Goal: Information Seeking & Learning: Check status

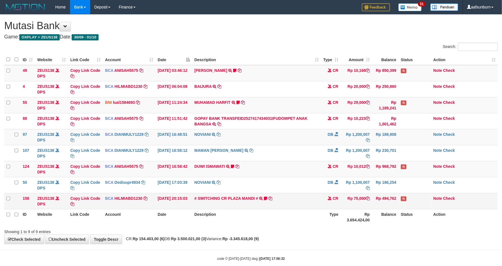
drag, startPoint x: 0, startPoint y: 0, endPoint x: 339, endPoint y: 208, distance: 397.6
click at [339, 208] on td "CR" at bounding box center [331, 201] width 20 height 16
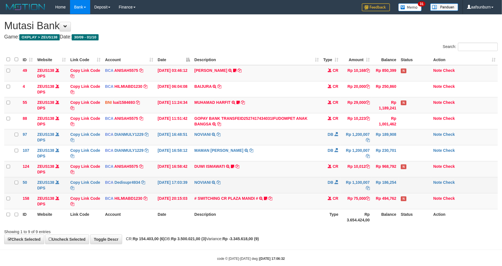
click at [341, 187] on td "Rp 1,100,007" at bounding box center [356, 185] width 31 height 16
click at [325, 187] on td "DB" at bounding box center [331, 185] width 20 height 16
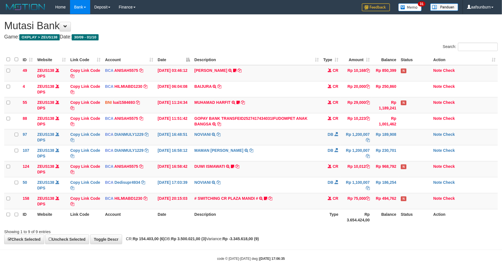
click at [324, 187] on td "DB" at bounding box center [331, 185] width 20 height 16
click at [323, 187] on td "DB" at bounding box center [331, 185] width 20 height 16
click at [372, 169] on td "Rp 968,792" at bounding box center [385, 169] width 27 height 16
click at [369, 174] on td "Rp 10,012" at bounding box center [356, 169] width 31 height 16
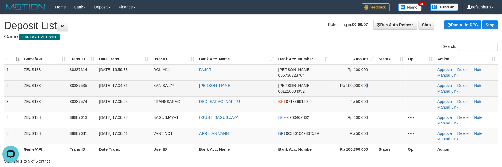
click at [368, 93] on td "Rp 100,000,000" at bounding box center [353, 88] width 46 height 16
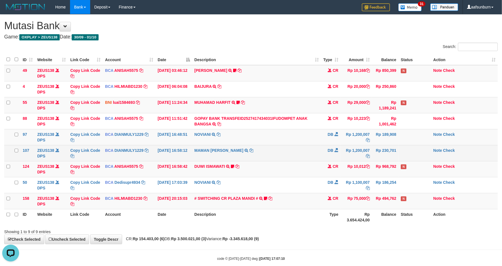
drag, startPoint x: 313, startPoint y: 145, endPoint x: 316, endPoint y: 146, distance: 3.2
click at [313, 145] on td "NOVIANI TRSF E-BANKING DB 0110/FTSCY/WS95031 1200007.00NOVIANI" at bounding box center [256, 137] width 129 height 16
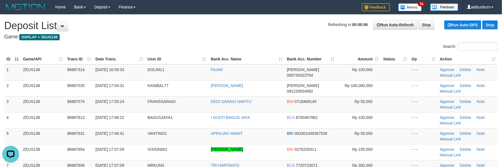
click at [387, 56] on th "Status" at bounding box center [395, 59] width 28 height 10
click at [267, 8] on div "Home Bank Account List Load By Website Group [OXPLAY] ZEUS138 By Load Group (DP…" at bounding box center [250, 7] width 493 height 14
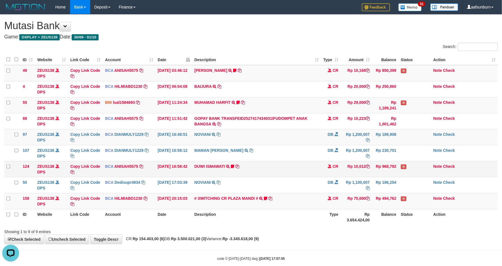
click at [376, 165] on td "Rp 968,792" at bounding box center [385, 169] width 27 height 16
drag, startPoint x: 292, startPoint y: 136, endPoint x: 434, endPoint y: 132, distance: 141.5
click at [306, 136] on td "NOVIANI TRSF E-BANKING DB 0110/FTSCY/WS95031 1200007.00NOVIANI" at bounding box center [256, 137] width 129 height 16
click at [277, 201] on td "# SWITCHING CR PLAZA MANDI # SWITCHING CR TRF TUPARDI 008 PLAZA MANDI 185000420…" at bounding box center [256, 201] width 129 height 16
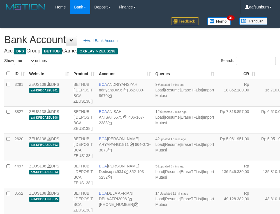
select select "***"
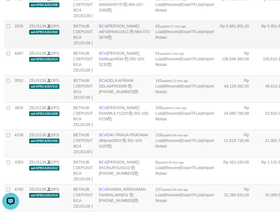
click at [257, 48] on td "Rp 5.951.944,00" at bounding box center [277, 34] width 41 height 27
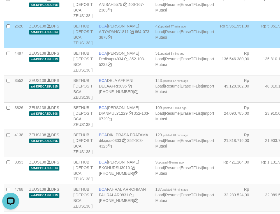
drag, startPoint x: 224, startPoint y: 82, endPoint x: 212, endPoint y: 87, distance: 12.8
click at [257, 48] on td "Rp 5.951.944,00" at bounding box center [277, 34] width 41 height 27
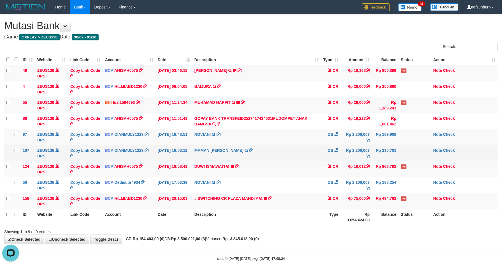
click at [360, 150] on td "Rp 1,200,007" at bounding box center [356, 153] width 31 height 16
click at [359, 149] on td "Rp 1,200,007" at bounding box center [356, 153] width 31 height 16
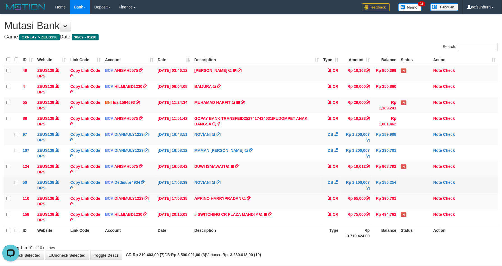
click at [316, 180] on td "NOVIANI TRSF E-BANKING DB 0110/FTSCY/WS95031 1100007.00NOVIANI" at bounding box center [256, 185] width 129 height 16
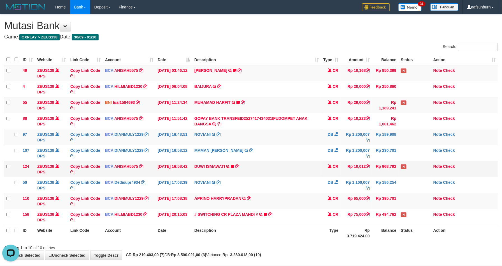
drag, startPoint x: 334, startPoint y: 172, endPoint x: 341, endPoint y: 175, distance: 7.4
click at [335, 172] on td "CR" at bounding box center [331, 169] width 20 height 16
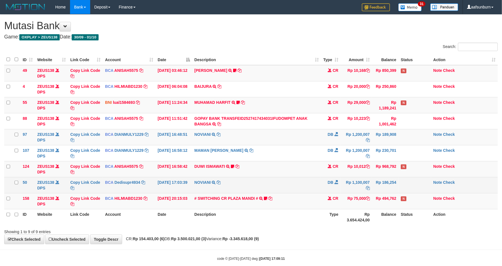
click at [390, 180] on td "Rp 186,254" at bounding box center [385, 185] width 27 height 16
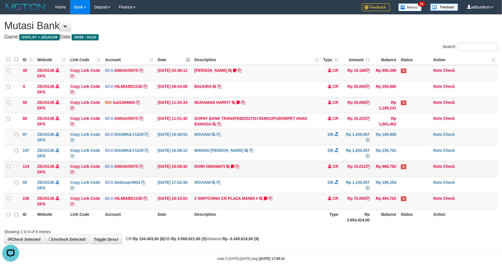
click at [311, 174] on td "DUWI ISMAWATI TRSF E-BANKING CR 0110/FTSCY/WS95031 10012.00DUWI ISMAWATI Duwi09…" at bounding box center [256, 169] width 129 height 16
click at [315, 173] on td "DUWI ISMAWATI TRSF E-BANKING CR 0110/FTSCY/WS95031 10012.00DUWI ISMAWATI Duwi09…" at bounding box center [256, 169] width 129 height 16
click at [316, 172] on td "DUWI ISMAWATI TRSF E-BANKING CR 0110/FTSCY/WS95031 10012.00DUWI ISMAWATI Duwi09…" at bounding box center [256, 169] width 129 height 16
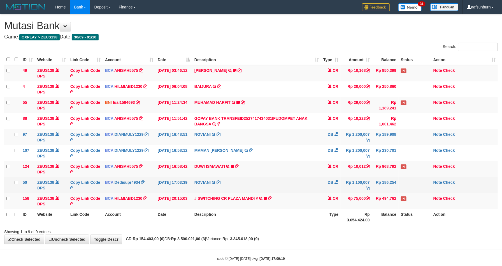
drag, startPoint x: 318, startPoint y: 170, endPoint x: 434, endPoint y: 183, distance: 117.6
click at [323, 171] on tr "124 ZEUS138 DPS Copy Link Code BCA ANISAH5575 DPS ANISAH mutasi_20251001_3827 |…" at bounding box center [250, 169] width 493 height 16
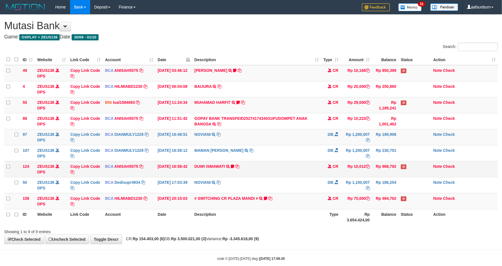
click at [288, 173] on td "DUWI ISMAWATI TRSF E-BANKING CR 0110/FTSCY/WS95031 10012.00DUWI ISMAWATI Duwi09…" at bounding box center [256, 169] width 129 height 16
drag, startPoint x: 303, startPoint y: 170, endPoint x: 332, endPoint y: 171, distance: 28.9
click at [308, 170] on td "DUWI ISMAWATI TRSF E-BANKING CR 0110/FTSCY/WS95031 10012.00DUWI ISMAWATI Duwi09…" at bounding box center [256, 169] width 129 height 16
click at [332, 173] on td "CR" at bounding box center [331, 169] width 20 height 16
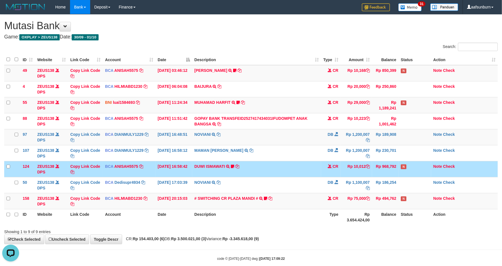
click at [332, 173] on td "CR" at bounding box center [331, 169] width 20 height 16
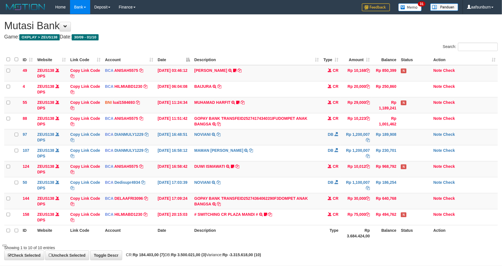
click at [332, 173] on td "CR" at bounding box center [331, 169] width 20 height 16
click at [332, 171] on td "CR" at bounding box center [331, 169] width 20 height 16
click at [332, 169] on td "CR" at bounding box center [331, 169] width 20 height 16
click at [329, 167] on span at bounding box center [330, 166] width 4 height 4
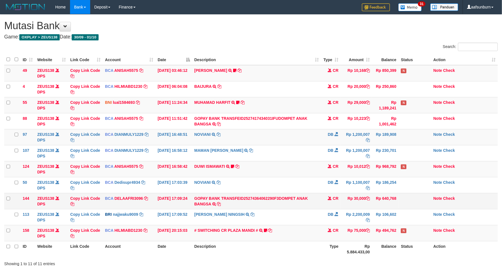
click at [376, 199] on td "Rp 640,768" at bounding box center [385, 201] width 27 height 16
click at [376, 172] on td "Rp 968,792" at bounding box center [385, 169] width 27 height 16
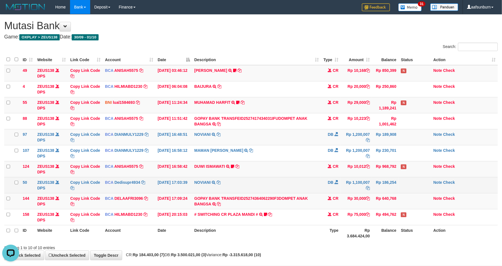
click at [336, 181] on span at bounding box center [336, 182] width 4 height 4
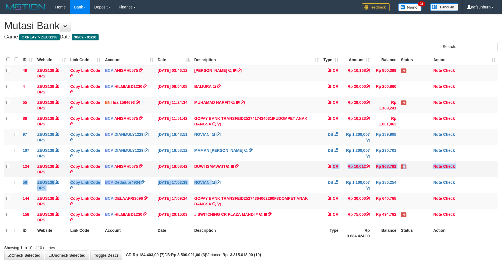
click at [306, 176] on tbody "49 ZEUS138 DPS Copy Link Code BCA ANISAH5575 DPS [PERSON_NAME] mutasi_20251001_…" at bounding box center [250, 145] width 493 height 160
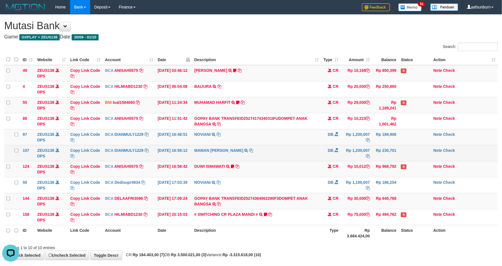
click at [303, 156] on td "MAMAN [PERSON_NAME] TRSF E-BANKING DB 0110/FTSCY/WS95031 1200007.00MAMAN [PERSO…" at bounding box center [256, 153] width 129 height 16
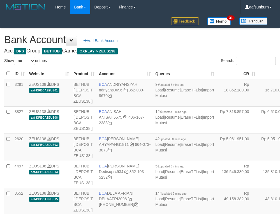
select select "***"
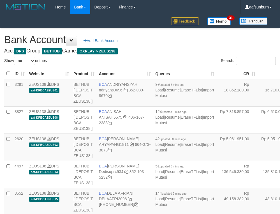
select select "***"
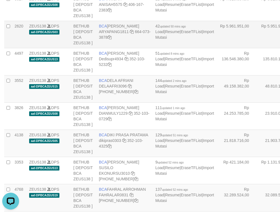
click at [257, 48] on td "Rp 5.951.944,00" at bounding box center [277, 34] width 41 height 27
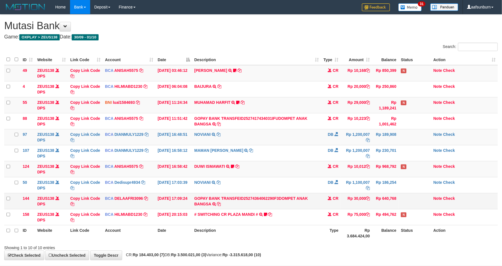
click at [364, 202] on td "Rp 30,000" at bounding box center [356, 201] width 31 height 16
drag, startPoint x: 364, startPoint y: 202, endPoint x: 507, endPoint y: 196, distance: 143.8
click at [364, 202] on td "Rp 30,000" at bounding box center [356, 201] width 31 height 16
click at [359, 197] on td "Rp 30,000" at bounding box center [356, 201] width 31 height 16
drag, startPoint x: 359, startPoint y: 197, endPoint x: 505, endPoint y: 188, distance: 146.5
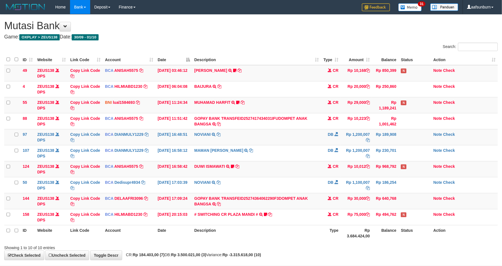
click at [360, 197] on td "Rp 30,000" at bounding box center [356, 201] width 31 height 16
copy td "30,000"
click at [356, 171] on td "Rp 10,012" at bounding box center [356, 169] width 31 height 16
click at [204, 111] on td "MUHAMAD HARFIT TRANSFER DARI SDR MUHAMAD HARFIT Sano27" at bounding box center [256, 105] width 129 height 16
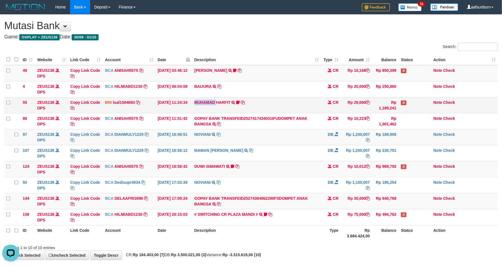
click at [204, 111] on td "MUHAMAD HARFIT TRANSFER DARI SDR MUHAMAD HARFIT Sano27" at bounding box center [256, 105] width 129 height 16
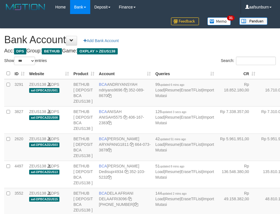
select select "***"
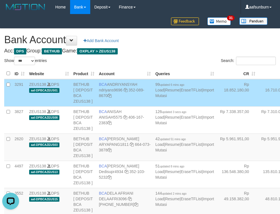
scroll to position [1466, 0]
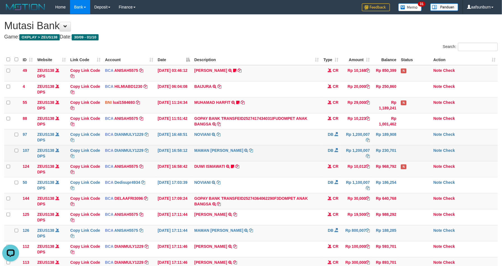
click at [386, 161] on td "Rp 230,701" at bounding box center [385, 153] width 27 height 16
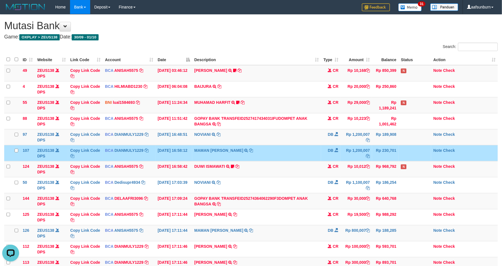
click at [386, 161] on td "Rp 230,701" at bounding box center [385, 153] width 27 height 16
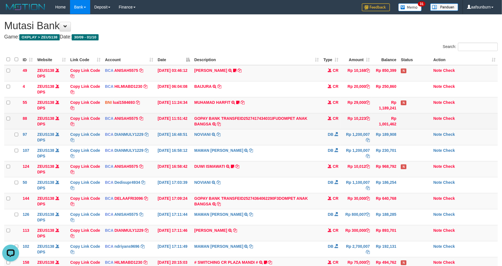
click at [261, 126] on td "GOPAY BANK TRANSFEID2527417434031IFUDOMPET ANAK BANGSA TRSF E-BANKING CR 0110/F…" at bounding box center [256, 121] width 129 height 16
click at [261, 125] on td "GOPAY BANK TRANSFEID2527417434031IFUDOMPET ANAK BANGSA TRSF E-BANKING CR 0110/F…" at bounding box center [256, 121] width 129 height 16
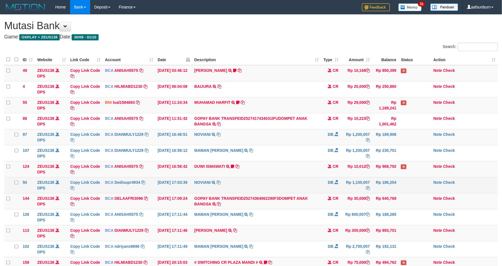
click at [332, 181] on span "DB" at bounding box center [331, 182] width 6 height 4
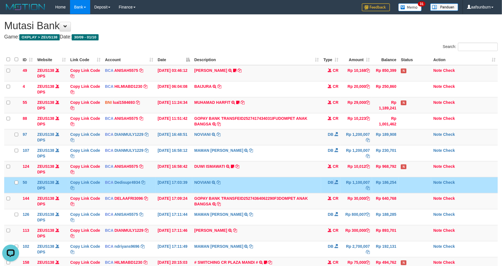
click at [332, 181] on span "DB" at bounding box center [331, 182] width 6 height 4
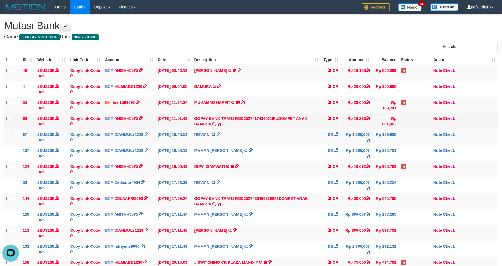
click at [378, 125] on td "Rp 1,001,462" at bounding box center [385, 121] width 27 height 16
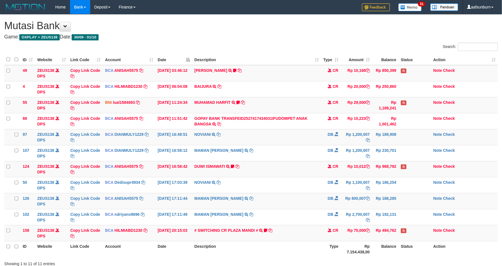
click at [378, 125] on td "Rp 1,001,462" at bounding box center [385, 121] width 27 height 16
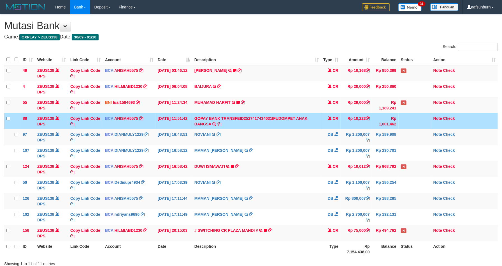
click at [378, 125] on td "Rp 1,001,462" at bounding box center [385, 121] width 27 height 16
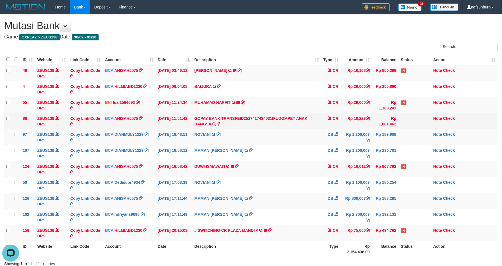
drag, startPoint x: 358, startPoint y: 123, endPoint x: 365, endPoint y: 125, distance: 7.1
click at [361, 124] on td "Rp 10,223" at bounding box center [356, 121] width 31 height 16
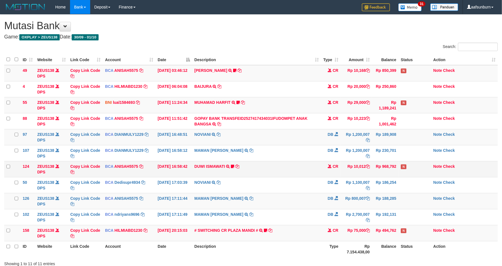
click at [345, 162] on td "Rp 10,012" at bounding box center [356, 169] width 31 height 16
click at [363, 167] on td "Rp 10,012" at bounding box center [356, 169] width 31 height 16
click at [344, 166] on td "Rp 10,012" at bounding box center [356, 169] width 31 height 16
click at [298, 166] on td "DUWI ISMAWATI TRSF E-BANKING CR 0110/FTSCY/WS95031 10012.00DUWI ISMAWATI Duwi09…" at bounding box center [256, 169] width 129 height 16
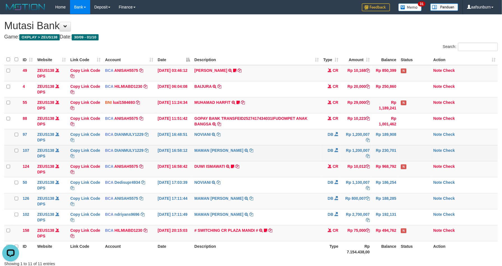
click at [336, 159] on td "DB" at bounding box center [331, 153] width 20 height 16
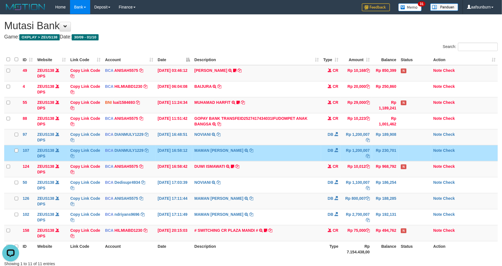
click at [339, 158] on td "DB" at bounding box center [331, 153] width 20 height 16
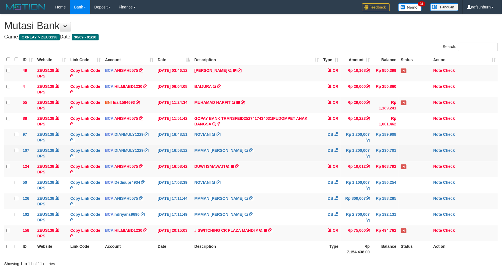
click at [290, 150] on td "MAMAN [PERSON_NAME] TRSF E-BANKING DB 0110/FTSCY/WS95031 1200007.00MAMAN [PERSO…" at bounding box center [256, 153] width 129 height 16
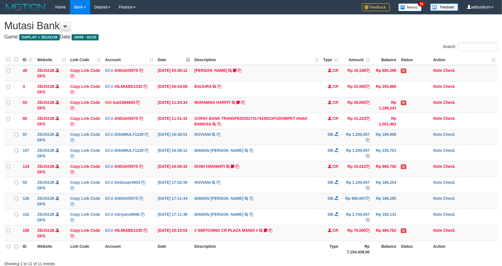
click at [304, 161] on td "MAMAN AGUSTIAN TRSF E-BANKING DB 0110/FTSCY/WS95031 1200007.00MAMAN AGUSTIAN" at bounding box center [256, 153] width 129 height 16
click at [304, 161] on td "MAMAN [PERSON_NAME] TRSF E-BANKING DB 0110/FTSCY/WS95031 1200007.00MAMAN [PERSO…" at bounding box center [256, 153] width 129 height 16
click at [297, 153] on td "MAMAN AGUSTIAN TRSF E-BANKING DB 0110/FTSCY/WS95031 1200007.00MAMAN AGUSTIAN" at bounding box center [256, 153] width 129 height 16
click at [290, 148] on td "MAMAN [PERSON_NAME] TRSF E-BANKING DB 0110/FTSCY/WS95031 1200007.00MAMAN [PERSO…" at bounding box center [256, 153] width 129 height 16
click at [290, 148] on td "MAMAN AGUSTIAN TRSF E-BANKING DB 0110/FTSCY/WS95031 1200007.00MAMAN AGUSTIAN" at bounding box center [256, 153] width 129 height 16
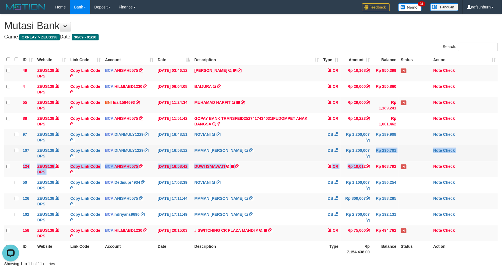
click at [350, 161] on tbody "49 ZEUS138 DPS Copy Link Code BCA ANISAH5575 DPS [PERSON_NAME] mutasi_20251001_…" at bounding box center [250, 153] width 493 height 176
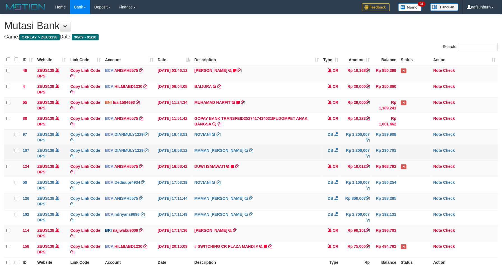
click at [343, 150] on td "Rp 1,200,007" at bounding box center [356, 153] width 31 height 16
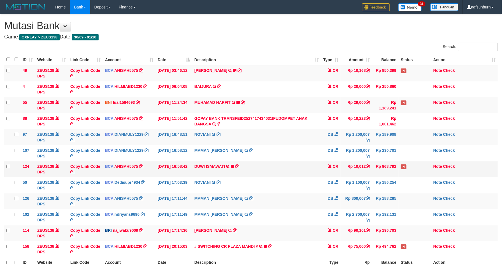
click at [262, 164] on td "DUWI ISMAWATI TRSF E-BANKING CR 0110/FTSCY/WS95031 10012.00DUWI ISMAWATI Duwi09…" at bounding box center [256, 169] width 129 height 16
click at [262, 162] on td "DUWI ISMAWATI TRSF E-BANKING CR 0110/FTSCY/WS95031 10012.00DUWI ISMAWATI Duwi09…" at bounding box center [256, 169] width 129 height 16
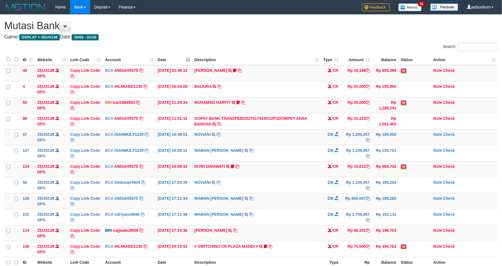
click at [262, 162] on td "DUWI ISMAWATI TRSF E-BANKING CR 0110/FTSCY/WS95031 10012.00DUWI ISMAWATI Duwi09…" at bounding box center [256, 169] width 129 height 16
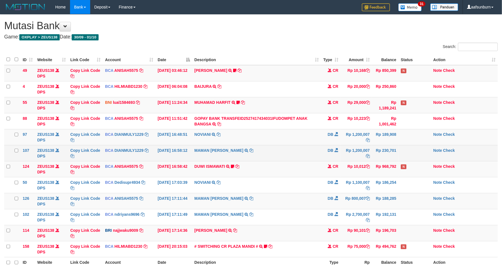
click at [259, 157] on td "MAMAN AGUSTIAN TRSF E-BANKING DB 0110/FTSCY/WS95031 1200007.00MAMAN AGUSTIAN" at bounding box center [256, 153] width 129 height 16
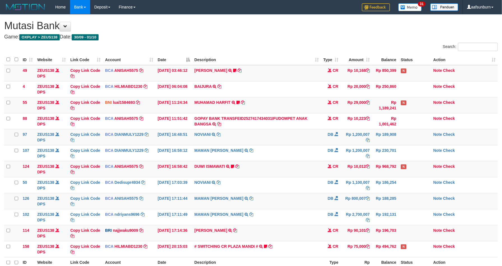
click at [258, 157] on td "MAMAN [PERSON_NAME] TRSF E-BANKING DB 0110/FTSCY/WS95031 1200007.00MAMAN [PERSO…" at bounding box center [256, 153] width 129 height 16
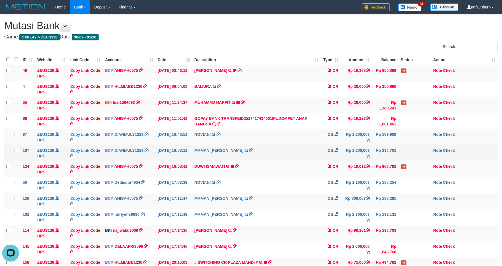
click at [251, 155] on td "MAMAN AGUSTIAN TRSF E-BANKING DB 0110/FTSCY/WS95031 1200007.00MAMAN AGUSTIAN" at bounding box center [256, 153] width 129 height 16
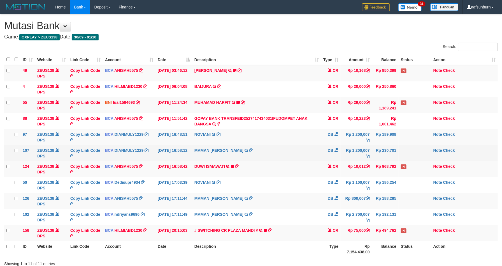
click at [244, 152] on td "MAMAN AGUSTIAN TRSF E-BANKING DB 0110/FTSCY/WS95031 1200007.00MAMAN AGUSTIAN" at bounding box center [256, 153] width 129 height 16
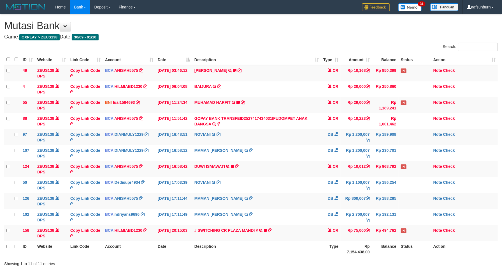
click at [244, 152] on td "MAMAN AGUSTIAN TRSF E-BANKING DB 0110/FTSCY/WS95031 1200007.00MAMAN AGUSTIAN" at bounding box center [256, 153] width 129 height 16
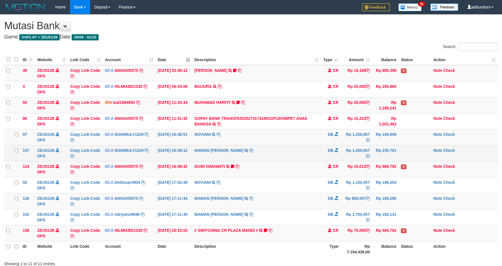
click at [244, 151] on td "MAMAN [PERSON_NAME] TRSF E-BANKING DB 0110/FTSCY/WS95031 1200007.00MAMAN [PERSO…" at bounding box center [256, 153] width 129 height 16
drag, startPoint x: 0, startPoint y: 0, endPoint x: 244, endPoint y: 150, distance: 286.3
click at [244, 150] on td "MAMAN [PERSON_NAME] TRSF E-BANKING DB 0110/FTSCY/WS95031 1200007.00MAMAN [PERSO…" at bounding box center [256, 153] width 129 height 16
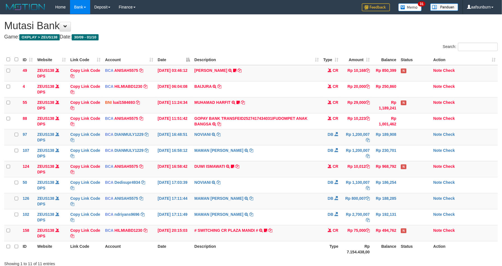
click at [241, 157] on td "MAMAN [PERSON_NAME] TRSF E-BANKING DB 0110/FTSCY/WS95031 1200007.00MAMAN [PERSO…" at bounding box center [256, 153] width 129 height 16
click at [239, 154] on td "MAMAN [PERSON_NAME] TRSF E-BANKING DB 0110/FTSCY/WS95031 1200007.00MAMAN [PERSO…" at bounding box center [256, 153] width 129 height 16
click at [239, 154] on td "MAMAN AGUSTIAN TRSF E-BANKING DB 0110/FTSCY/WS95031 1200007.00MAMAN AGUSTIAN" at bounding box center [256, 153] width 129 height 16
click at [239, 153] on td "MAMAN [PERSON_NAME] TRSF E-BANKING DB 0110/FTSCY/WS95031 1200007.00MAMAN [PERSO…" at bounding box center [256, 153] width 129 height 16
click at [425, 174] on td "N" at bounding box center [415, 169] width 32 height 16
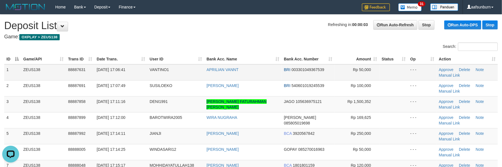
click at [378, 68] on tr "1 ZEUS138 88887631 01/10/2025 17:06:41 VANTINO1 APRILIAN VANNT BRI 003301049367…" at bounding box center [250, 72] width 493 height 16
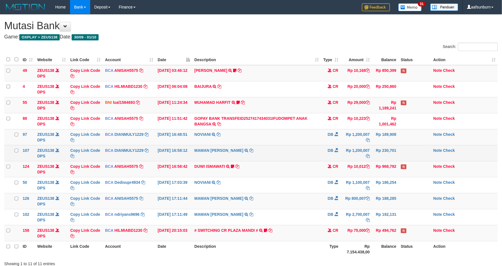
click at [336, 151] on span at bounding box center [336, 150] width 4 height 4
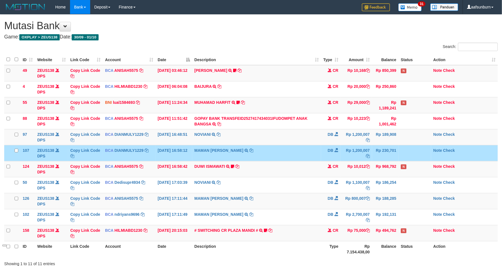
drag, startPoint x: 335, startPoint y: 151, endPoint x: 318, endPoint y: 151, distance: 16.8
click at [326, 151] on td "DB" at bounding box center [331, 153] width 20 height 16
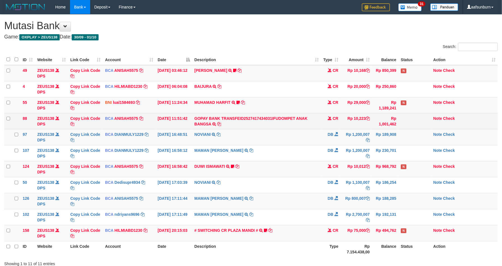
click at [323, 117] on td "CR" at bounding box center [331, 121] width 20 height 16
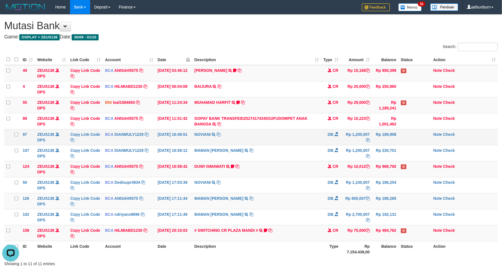
click at [329, 139] on td "DB" at bounding box center [331, 137] width 20 height 16
click at [329, 138] on td "DB" at bounding box center [331, 137] width 20 height 16
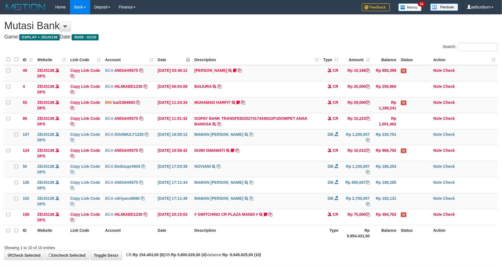
click at [329, 138] on td "DB" at bounding box center [331, 137] width 20 height 16
click at [335, 102] on span "CR" at bounding box center [336, 102] width 6 height 4
click at [334, 102] on span "CR" at bounding box center [336, 102] width 6 height 4
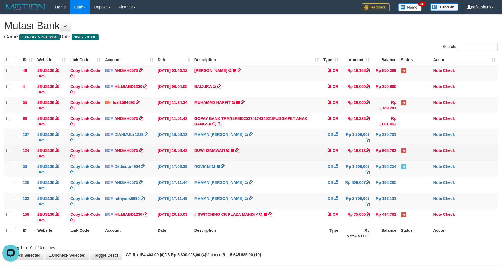
click at [275, 159] on td "DUWI ISMAWATI TRSF E-BANKING CR 0110/FTSCY/WS95031 10012.00DUWI ISMAWATI Duwi09…" at bounding box center [256, 153] width 129 height 16
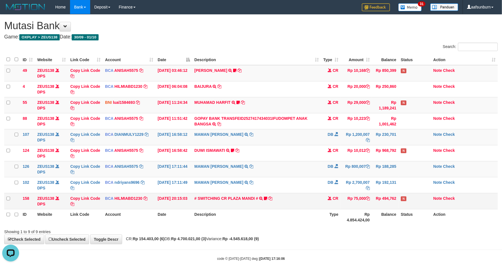
click at [351, 194] on td "Rp 75,000" at bounding box center [356, 201] width 31 height 16
click at [350, 194] on td "Rp 75,000" at bounding box center [356, 201] width 31 height 16
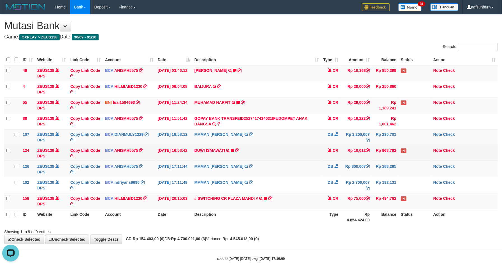
click at [302, 148] on td "DUWI ISMAWATI TRSF E-BANKING CR 0110/FTSCY/WS95031 10012.00DUWI ISMAWATI Duwi09…" at bounding box center [256, 153] width 129 height 16
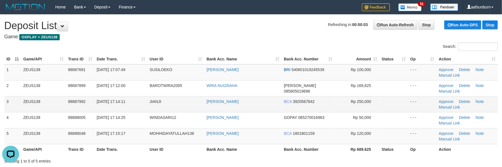
click at [409, 99] on td "- - -" at bounding box center [422, 104] width 29 height 16
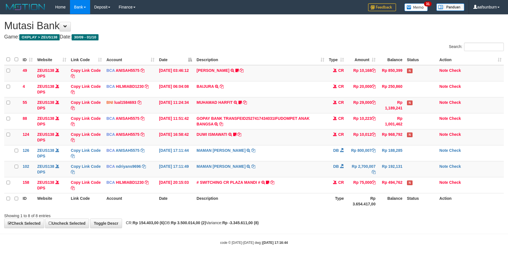
click at [290, 121] on td "GOPAY BANK TRANSFEID2527417434031IFUDOMPET ANAK BANGSA TRSF E-BANKING CR 0110/F…" at bounding box center [260, 121] width 132 height 16
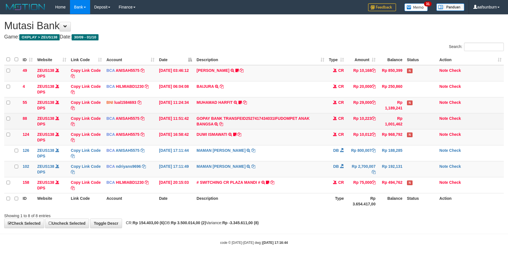
drag, startPoint x: 281, startPoint y: 132, endPoint x: 279, endPoint y: 127, distance: 5.4
click at [279, 130] on td "DUWI ISMAWATI TRSF E-BANKING CR 0110/FTSCY/WS95031 10012.00DUWI ISMAWATI Duwi09…" at bounding box center [260, 137] width 132 height 16
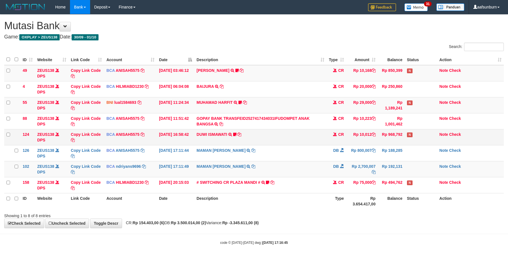
click at [307, 131] on td "DUWI ISMAWATI TRSF E-BANKING CR 0110/FTSCY/WS95031 10012.00DUWI ISMAWATI Duwi09…" at bounding box center [260, 137] width 132 height 16
click at [338, 142] on td "CR" at bounding box center [337, 137] width 20 height 16
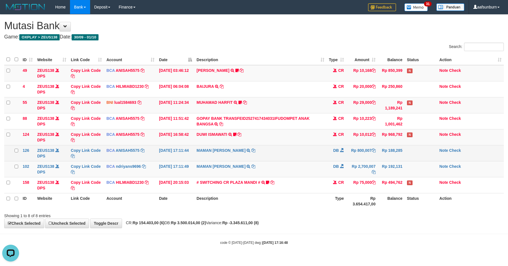
click at [314, 159] on td "MAMAN AGUSTIAN TRSF E-BANKING DB 0110/FTSCY/WS95031 800007.00MAMAN AGUSTIAN" at bounding box center [260, 153] width 132 height 16
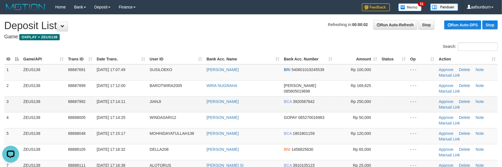
click at [410, 103] on td "- - -" at bounding box center [422, 104] width 29 height 16
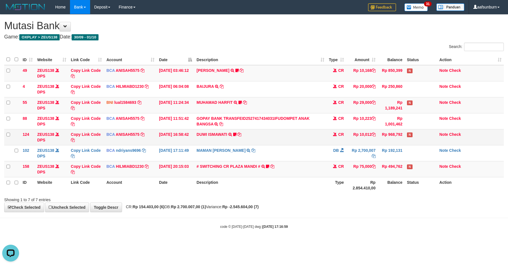
click at [325, 133] on td "DUWI ISMAWATI TRSF E-BANKING CR 0110/FTSCY/WS95031 10012.00DUWI ISMAWATI Duwi09…" at bounding box center [260, 137] width 132 height 16
click at [325, 134] on td "DUWI ISMAWATI TRSF E-BANKING CR 0110/FTSCY/WS95031 10012.00DUWI ISMAWATI Duwi09…" at bounding box center [260, 137] width 132 height 16
drag, startPoint x: 326, startPoint y: 226, endPoint x: 324, endPoint y: 223, distance: 3.0
click at [325, 225] on div "code © 2012-2018 dwg | 2025/10/01 17:17:02" at bounding box center [254, 226] width 508 height 6
click at [324, 223] on body "Toggle navigation Home Bank Account List Load By Website Group [OXPLAY] ZEUS138…" at bounding box center [254, 121] width 508 height 243
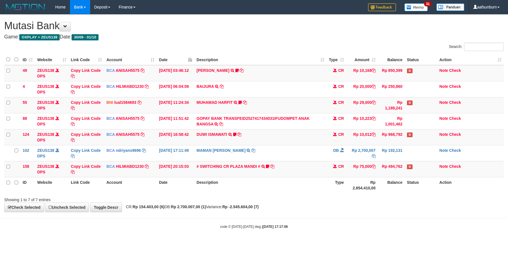
drag, startPoint x: 310, startPoint y: 218, endPoint x: 313, endPoint y: 217, distance: 3.5
click at [309, 218] on body "Toggle navigation Home Bank Account List Load By Website Group [OXPLAY] ZEUS138…" at bounding box center [254, 121] width 508 height 243
click at [387, 178] on th "Balance" at bounding box center [391, 185] width 27 height 16
drag, startPoint x: 388, startPoint y: 178, endPoint x: 508, endPoint y: 204, distance: 122.4
click at [391, 179] on th "Balance" at bounding box center [391, 185] width 27 height 16
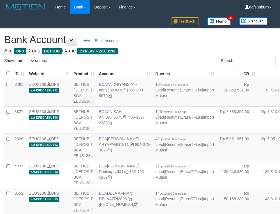
select select "***"
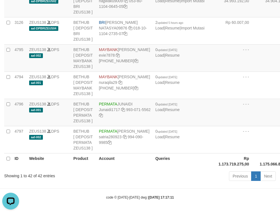
drag, startPoint x: 228, startPoint y: 45, endPoint x: 139, endPoint y: 68, distance: 91.8
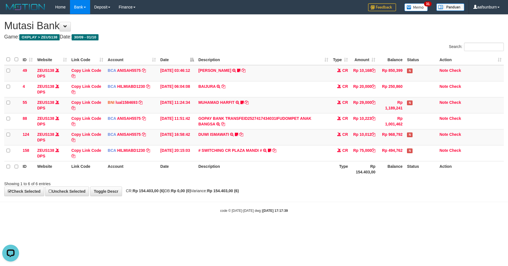
click at [406, 201] on body "Toggle navigation Home Bank Account List Load By Website Group [OXPLAY] ZEUS138…" at bounding box center [254, 113] width 508 height 227
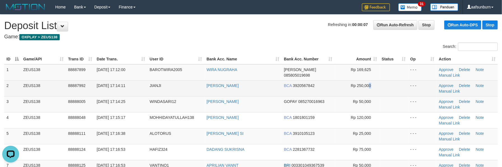
click at [369, 86] on td "Rp 250,000" at bounding box center [357, 88] width 45 height 16
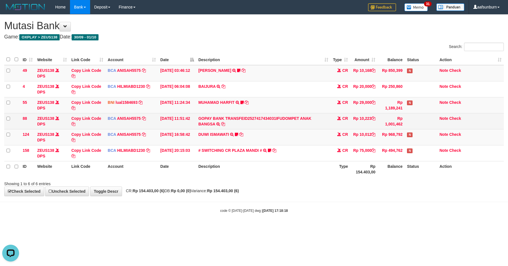
click at [320, 119] on td "GOPAY BANK TRANSFEID2527417434031IFUDOMPET ANAK BANGSA TRSF E-BANKING CR 0110/F…" at bounding box center [263, 121] width 135 height 16
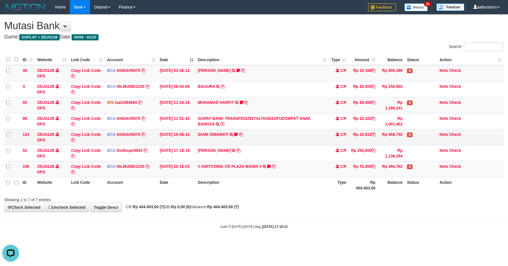
click at [347, 145] on td "CR" at bounding box center [339, 137] width 20 height 16
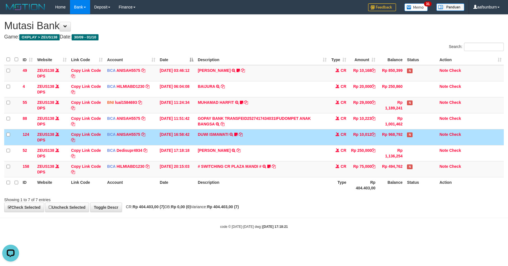
click at [347, 145] on td "CR" at bounding box center [339, 137] width 20 height 16
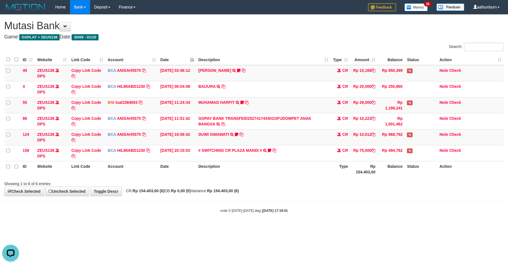
click at [416, 217] on body "Toggle navigation Home Bank Account List Load By Website Group [OXPLAY] ZEUS138…" at bounding box center [254, 113] width 508 height 227
click at [415, 217] on body "Toggle navigation Home Bank Account List Load By Website Group [OXPLAY] ZEUS138…" at bounding box center [254, 113] width 508 height 227
click at [301, 204] on body "Toggle navigation Home Bank Account List Load By Website Group [OXPLAY] ZEUS138…" at bounding box center [254, 113] width 508 height 227
click at [300, 204] on body "Toggle navigation Home Bank Account List Load By Website Group [OXPLAY] ZEUS138…" at bounding box center [254, 113] width 508 height 227
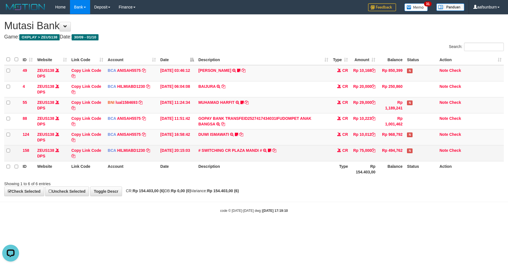
click at [392, 150] on td "Rp 494,762" at bounding box center [391, 153] width 27 height 16
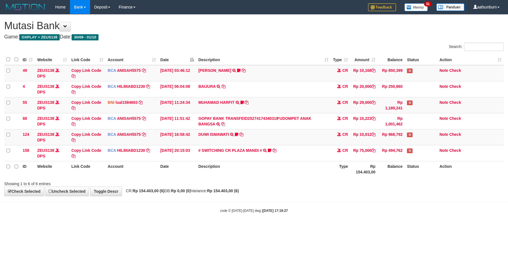
click at [358, 169] on th "Rp 154.403,00" at bounding box center [363, 169] width 27 height 16
click at [318, 167] on th "Description" at bounding box center [263, 169] width 135 height 16
click at [315, 167] on th "Description" at bounding box center [263, 169] width 135 height 16
click at [312, 169] on th "Description" at bounding box center [263, 169] width 135 height 16
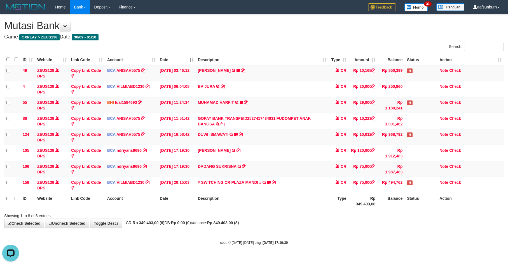
click at [422, 197] on th "Status" at bounding box center [421, 201] width 32 height 16
click at [367, 197] on th "Rp 349.403,00" at bounding box center [363, 201] width 29 height 16
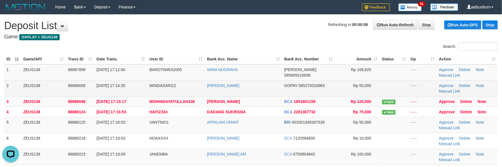
click at [399, 91] on tr "2 ZEUS138 88888005 [DATE] 17:14:25 WINDASARI12 PANDI SYAHPUTRA GOPAY 0852700169…" at bounding box center [250, 88] width 493 height 16
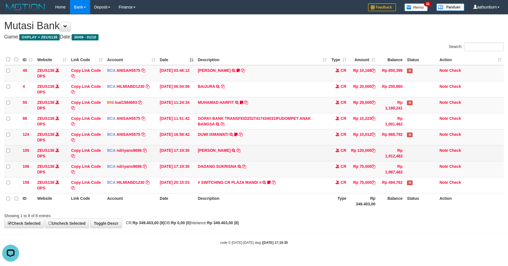
click at [344, 153] on td "CR" at bounding box center [339, 153] width 20 height 16
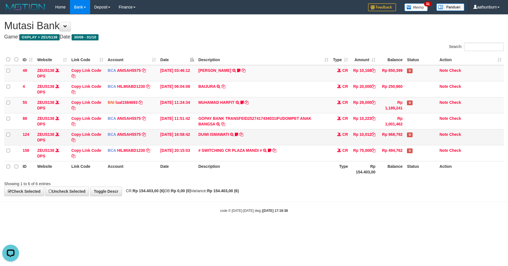
click at [208, 142] on td "DUWI ISMAWATI TRSF E-BANKING CR 0110/FTSCY/WS95031 10012.00DUWI ISMAWATI Duwi09…" at bounding box center [263, 137] width 135 height 16
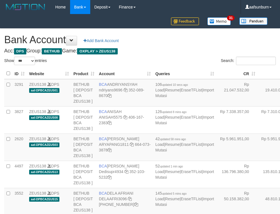
select select "***"
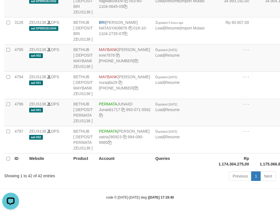
drag, startPoint x: 245, startPoint y: 66, endPoint x: 239, endPoint y: 67, distance: 5.9
drag, startPoint x: 234, startPoint y: 81, endPoint x: 234, endPoint y: 116, distance: 35.0
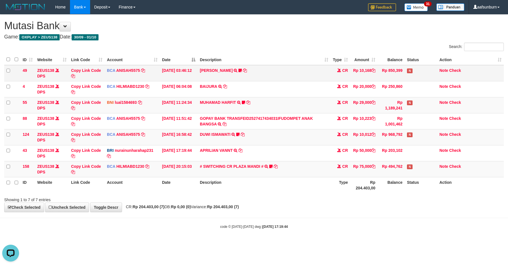
click at [290, 74] on td "[PERSON_NAME] TRSF E-BANKING CR 0110/FTSCY/WS95051 10168.002025100181565469 TRF…" at bounding box center [264, 73] width 133 height 16
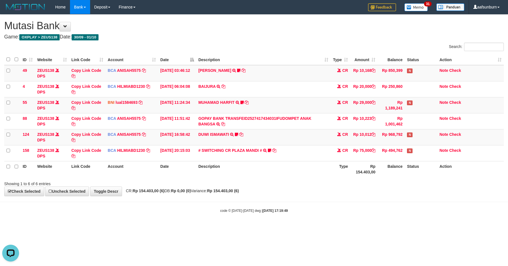
drag, startPoint x: 409, startPoint y: 217, endPoint x: 402, endPoint y: 215, distance: 7.2
click at [402, 215] on body "Toggle navigation Home Bank Account List Load By Website Group [OXPLAY] ZEUS138…" at bounding box center [254, 113] width 508 height 227
click at [401, 213] on div "code © 2012-2018 dwg | 2025/10/01 17:19:49" at bounding box center [254, 210] width 508 height 6
click at [400, 212] on div "code © 2012-2018 dwg | 2025/10/01 17:20:22" at bounding box center [254, 210] width 508 height 6
click at [406, 201] on body "Toggle navigation Home Bank Account List Load By Website Group [OXPLAY] ZEUS138…" at bounding box center [254, 113] width 508 height 227
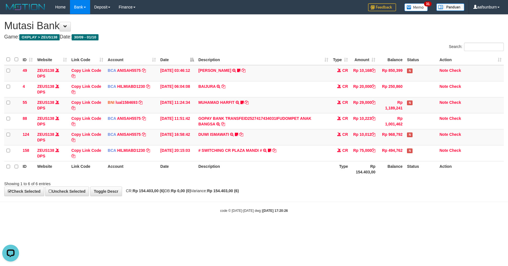
click at [402, 215] on body "Toggle navigation Home Bank Account List Load By Website Group [OXPLAY] ZEUS138…" at bounding box center [254, 113] width 508 height 227
drag, startPoint x: 403, startPoint y: 217, endPoint x: 411, endPoint y: 223, distance: 10.1
click at [403, 218] on body "Toggle navigation Home Bank Account List Load By Website Group [OXPLAY] ZEUS138…" at bounding box center [254, 113] width 508 height 227
click at [336, 175] on th "Type" at bounding box center [341, 169] width 20 height 16
click at [338, 175] on th "Type" at bounding box center [341, 169] width 20 height 16
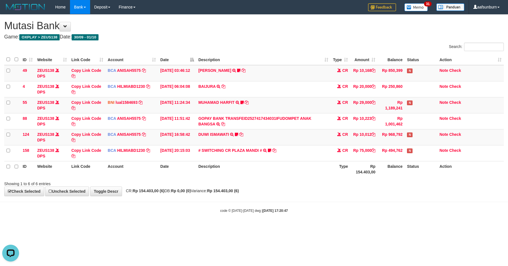
click at [396, 192] on div "**********" at bounding box center [254, 105] width 508 height 181
click at [337, 199] on body "Toggle navigation Home Bank Account List Load By Website Group [OXPLAY] ZEUS138…" at bounding box center [254, 113] width 508 height 227
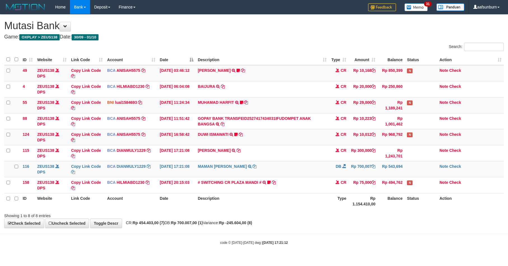
click at [323, 202] on th "Description" at bounding box center [263, 201] width 134 height 16
click at [383, 224] on div "**********" at bounding box center [254, 121] width 508 height 213
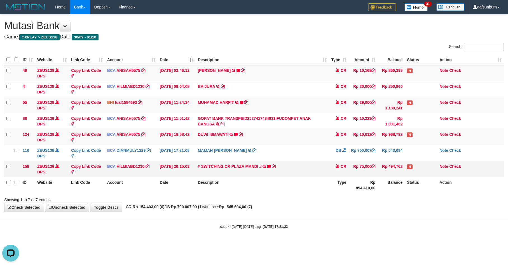
click at [407, 177] on td "N" at bounding box center [421, 169] width 32 height 16
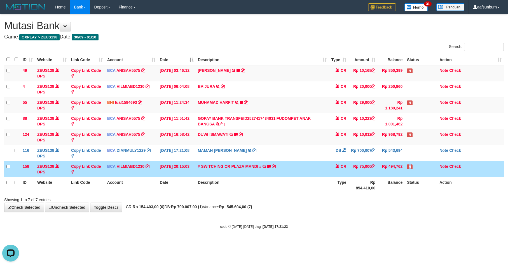
click at [407, 177] on td "N" at bounding box center [421, 169] width 32 height 16
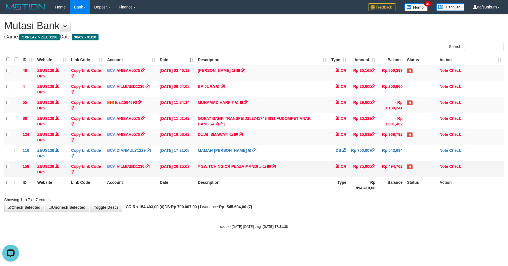
click at [357, 169] on td "Rp 75,000" at bounding box center [363, 169] width 29 height 16
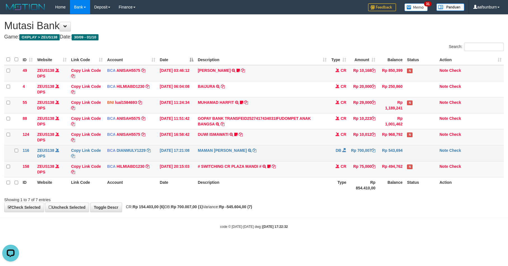
click at [418, 152] on td at bounding box center [421, 153] width 32 height 16
click at [419, 154] on td at bounding box center [421, 153] width 32 height 16
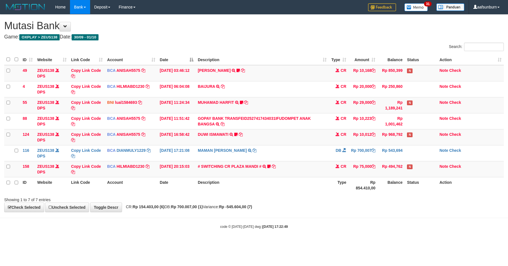
click at [418, 154] on td at bounding box center [421, 153] width 32 height 16
click at [313, 185] on th "Description" at bounding box center [263, 185] width 134 height 16
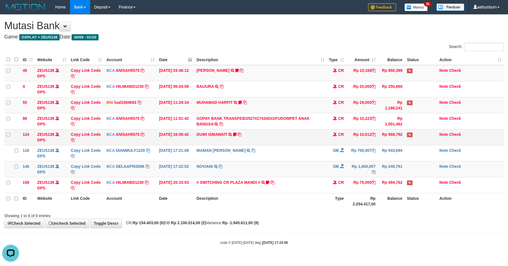
click at [321, 135] on td "DUWI ISMAWATI TRSF E-BANKING CR 0110/FTSCY/WS95031 10012.00DUWI ISMAWATI Duwi09…" at bounding box center [260, 137] width 132 height 16
click at [420, 199] on th "Status" at bounding box center [421, 201] width 32 height 16
drag, startPoint x: 403, startPoint y: 186, endPoint x: 507, endPoint y: 181, distance: 103.4
click at [407, 186] on tr "158 ZEUS138 DPS Copy Link Code BCA HILMIABD1230 DPS HILMI ABDILLAH mutasi_20250…" at bounding box center [254, 185] width 500 height 16
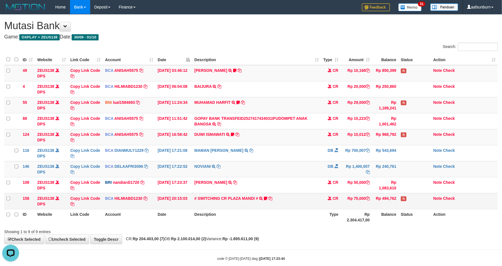
click at [344, 208] on td "Rp 75,000" at bounding box center [356, 201] width 31 height 16
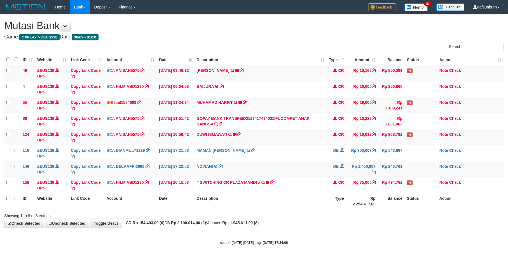
click at [393, 222] on div "**********" at bounding box center [254, 121] width 508 height 213
drag, startPoint x: 371, startPoint y: 178, endPoint x: 495, endPoint y: 168, distance: 124.5
click at [373, 176] on tbody "49 ZEUS138 DPS Copy Link Code BCA ANISAH5575 DPS ANISAH mutasi_20251001_3827 | …" at bounding box center [254, 129] width 500 height 128
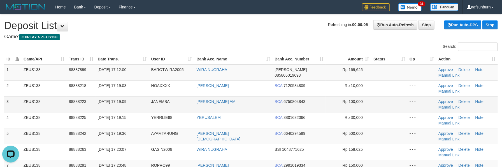
click at [383, 96] on td at bounding box center [389, 104] width 36 height 16
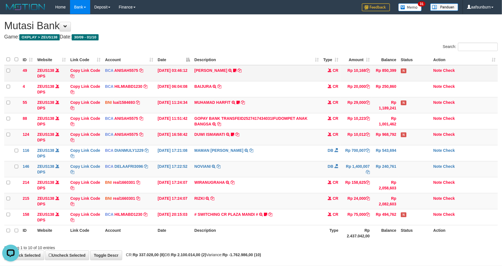
click at [360, 74] on td "Rp 10,168" at bounding box center [356, 73] width 31 height 16
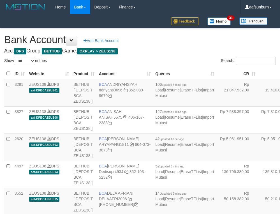
select select "***"
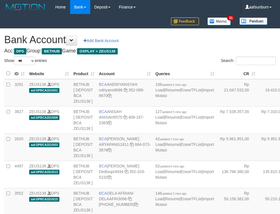
select select "***"
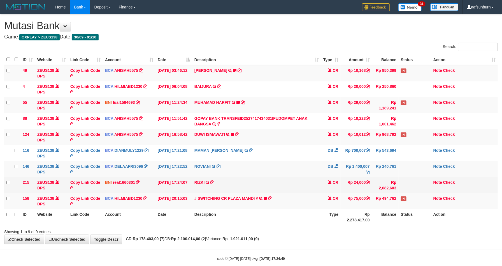
click at [415, 187] on td at bounding box center [415, 185] width 32 height 16
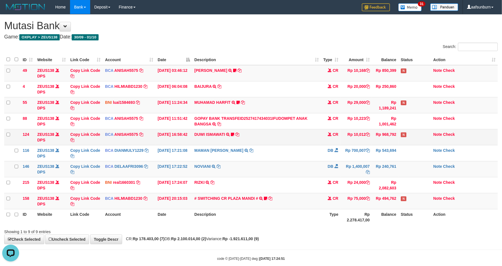
click at [256, 144] on td "DUWI ISMAWATI TRSF E-BANKING CR 0110/FTSCY/WS95031 10012.00DUWI ISMAWATI Duwi09…" at bounding box center [256, 137] width 129 height 16
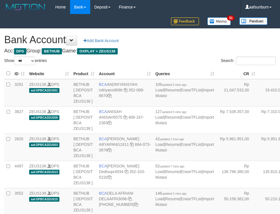
select select "***"
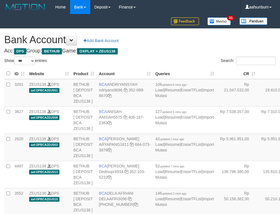
select select "***"
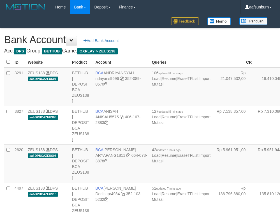
select select "***"
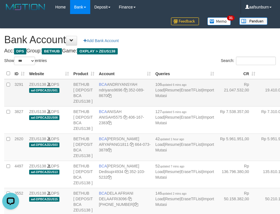
drag, startPoint x: 218, startPoint y: 119, endPoint x: 211, endPoint y: 120, distance: 6.5
click at [257, 106] on td "Rp 19.410.049,00" at bounding box center [277, 92] width 41 height 27
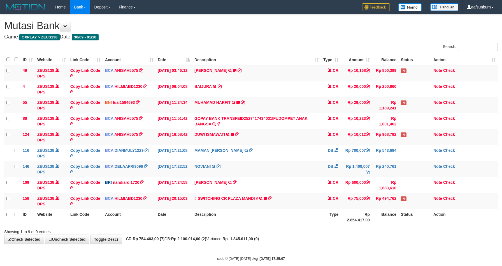
scroll to position [11, 0]
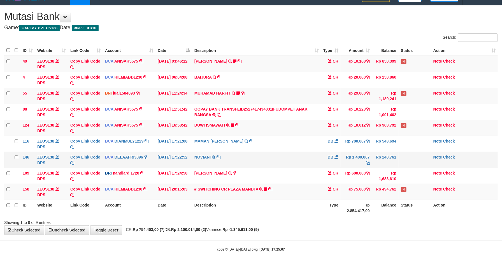
click at [262, 157] on td "NOVIANI TRSF E-BANKING DB 0110/FTSCY/WS95031 1400007.00NOVIANI" at bounding box center [256, 160] width 129 height 16
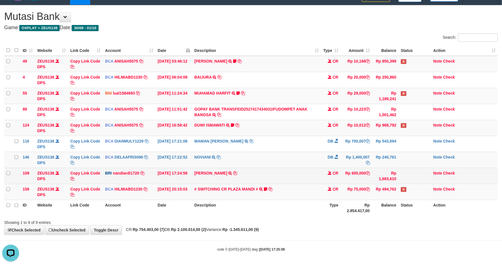
click at [213, 176] on td "[PERSON_NAME] TRANSFER NBMB [PERSON_NAME] TO NANDI ARDIANSYAH" at bounding box center [256, 175] width 129 height 16
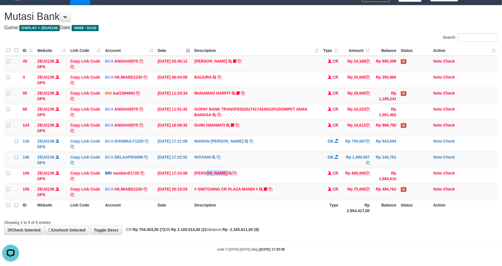
copy td "ANDIYANTO"
drag, startPoint x: 290, startPoint y: 150, endPoint x: 290, endPoint y: 153, distance: 3.4
click at [290, 150] on td "MAMAN AGUSTIAN TRSF E-BANKING DB 0110/FTSCY/WS95031 700007.00MAMAN AGUSTIAN" at bounding box center [256, 144] width 129 height 16
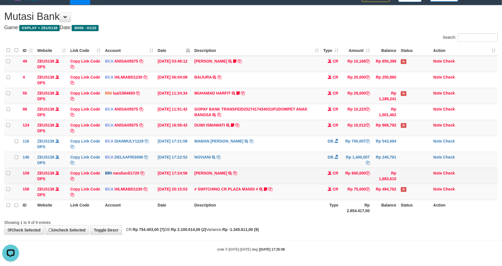
click at [285, 178] on td "DANA ANDIYANTO TRANSFER NBMB DANA ANDIYANTO TO NANDI ARDIANSYAH" at bounding box center [256, 175] width 129 height 16
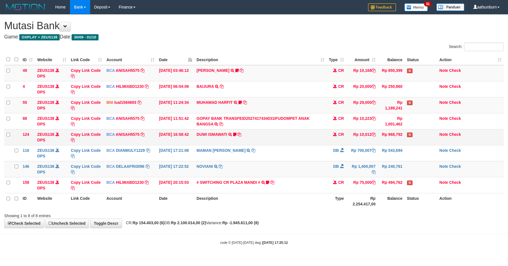
drag, startPoint x: 238, startPoint y: 144, endPoint x: 241, endPoint y: 144, distance: 3.6
click at [240, 144] on td "DUWI ISMAWATI TRSF E-BANKING CR 0110/FTSCY/WS95031 10012.00DUWI ISMAWATI Duwi09…" at bounding box center [260, 137] width 132 height 16
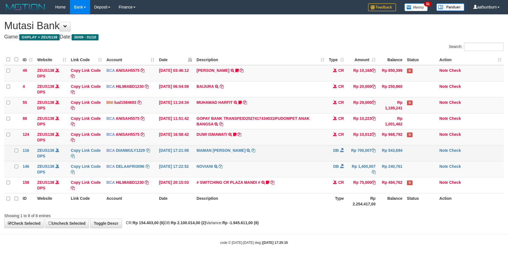
click at [297, 152] on td "MAMAN [PERSON_NAME] TRSF E-BANKING DB 0110/FTSCY/WS95031 700007.00MAMAN [PERSON…" at bounding box center [260, 153] width 132 height 16
click at [297, 150] on td "MAMAN [PERSON_NAME] TRSF E-BANKING DB 0110/FTSCY/WS95031 700007.00MAMAN [PERSON…" at bounding box center [260, 153] width 132 height 16
